Goal: Check status

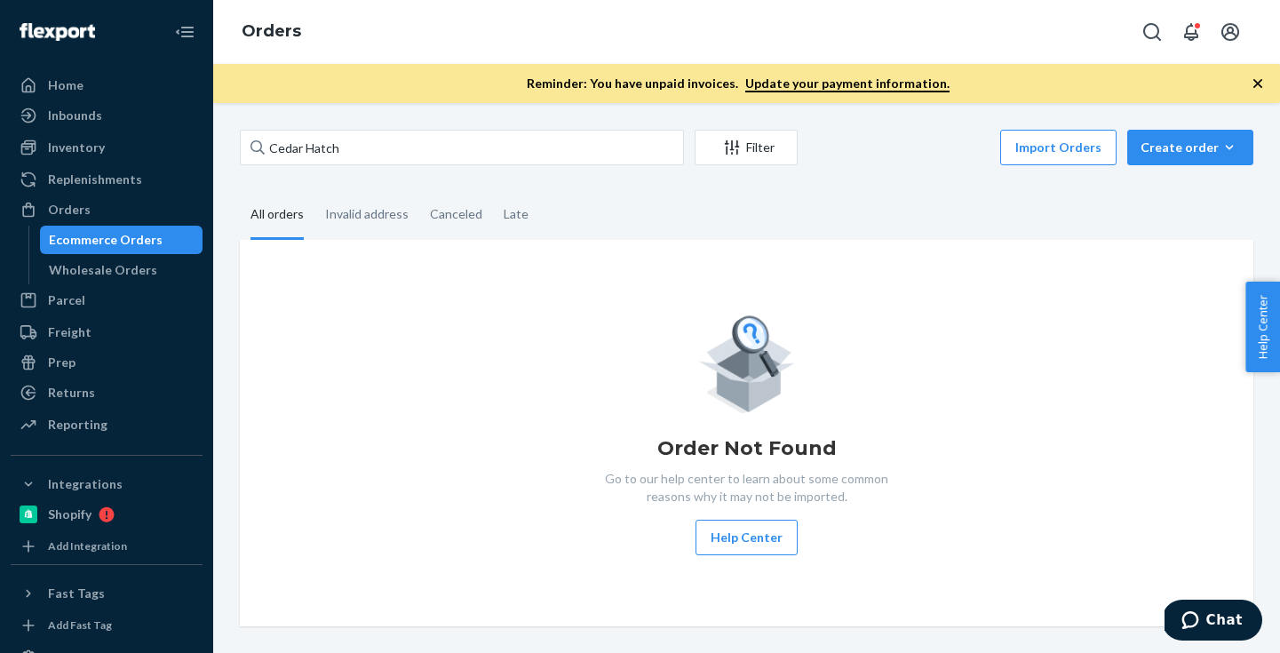
click at [392, 148] on input "Cedar Hatch" at bounding box center [462, 148] width 444 height 36
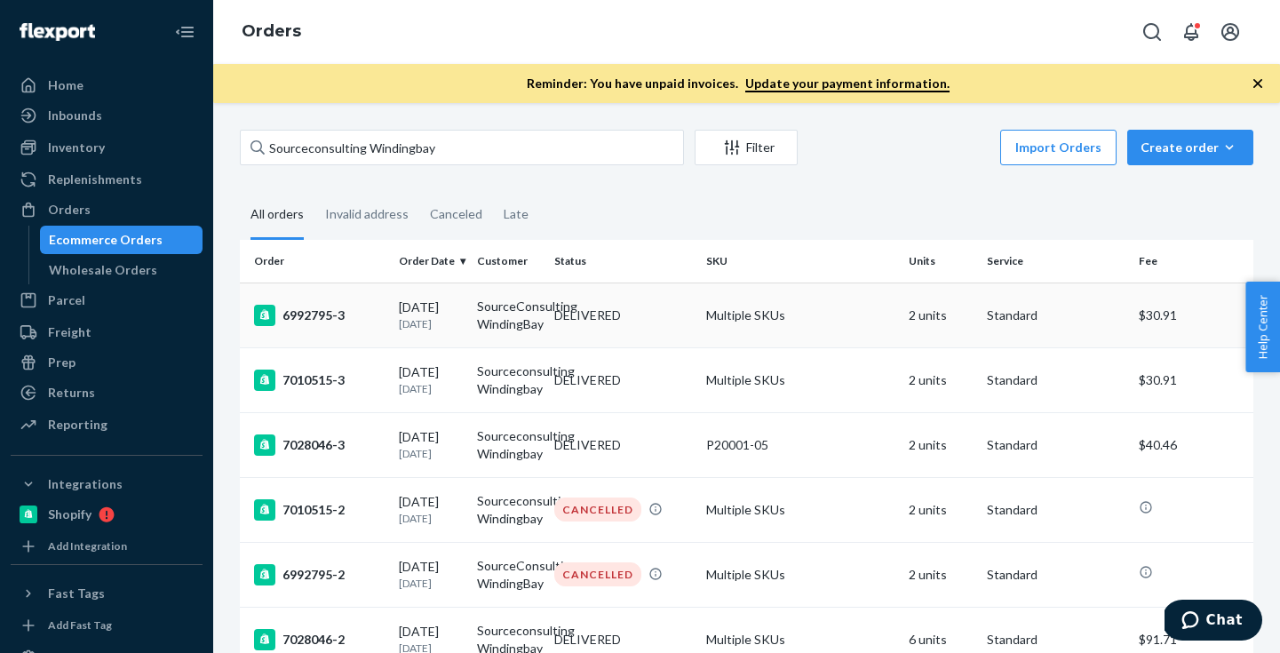
type input "Sourceconsulting Windingbay"
click at [313, 315] on div "6992795-3" at bounding box center [319, 315] width 131 height 21
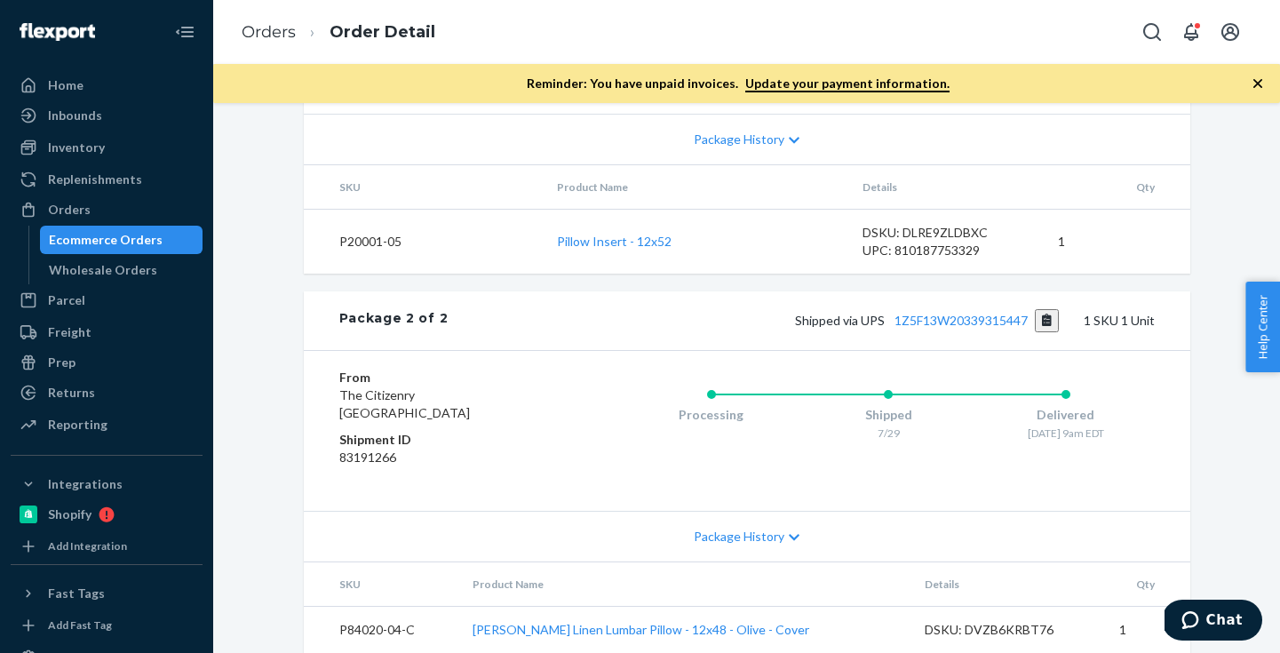
scroll to position [1043, 0]
click at [157, 245] on div "Ecommerce Orders" at bounding box center [122, 239] width 160 height 25
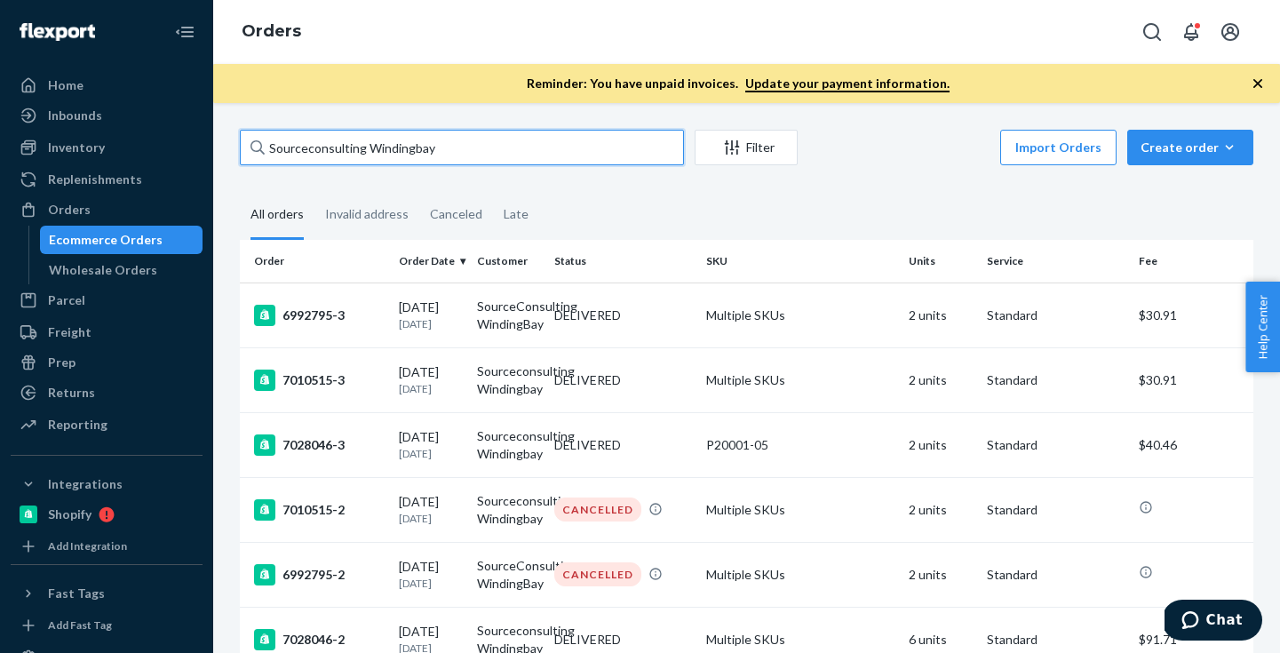
click at [467, 147] on input "Sourceconsulting Windingbay" at bounding box center [462, 148] width 444 height 36
paste input "[PERSON_NAME]"
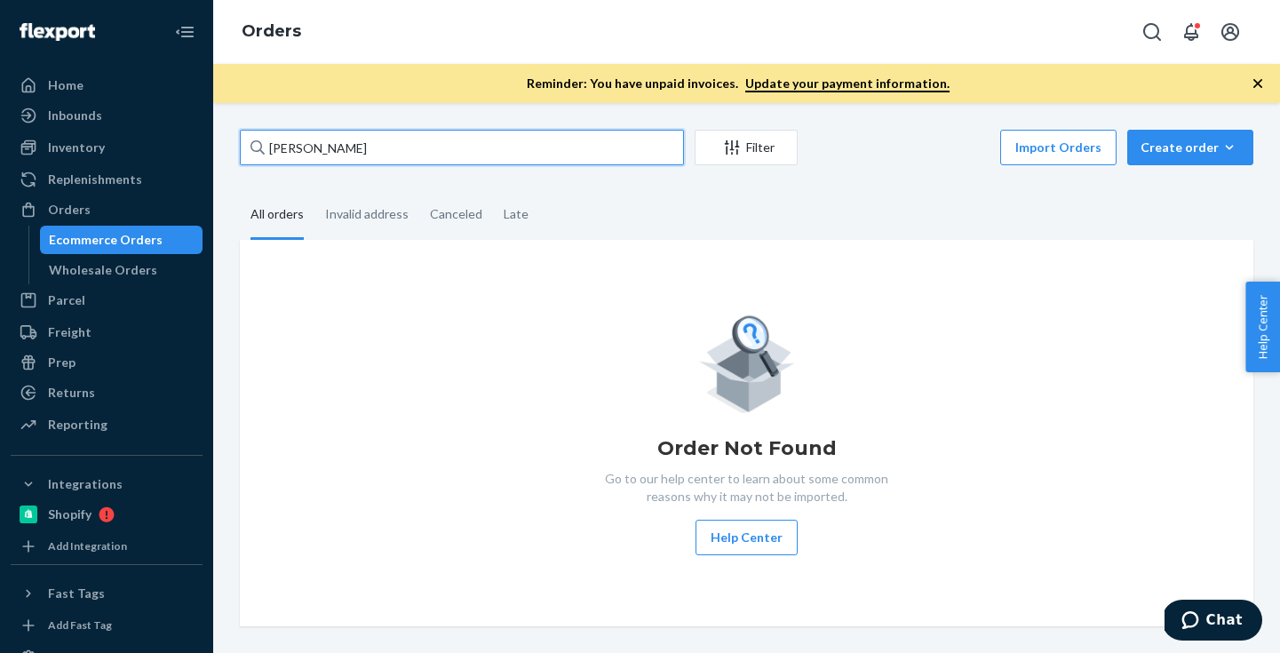
type input "[PERSON_NAME]"
